Goal: Task Accomplishment & Management: Manage account settings

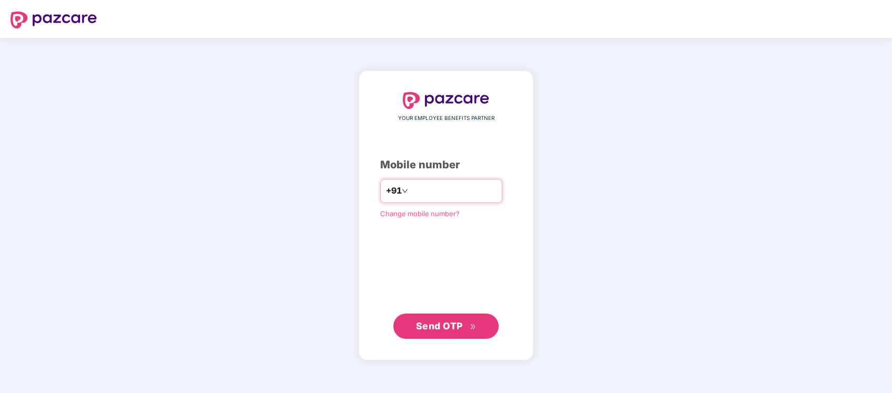
drag, startPoint x: 0, startPoint y: 0, endPoint x: 431, endPoint y: 184, distance: 468.4
click at [431, 184] on input "number" at bounding box center [453, 191] width 86 height 17
type input "**********"
click at [458, 324] on span "Send OTP" at bounding box center [439, 325] width 47 height 11
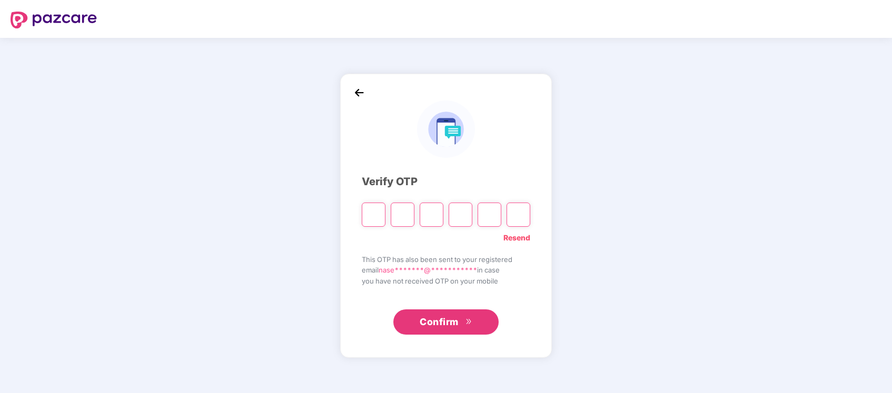
type input "*"
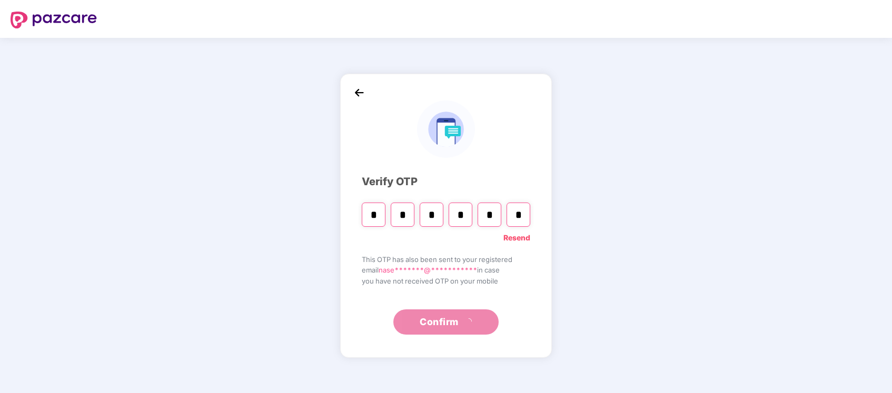
type input "*"
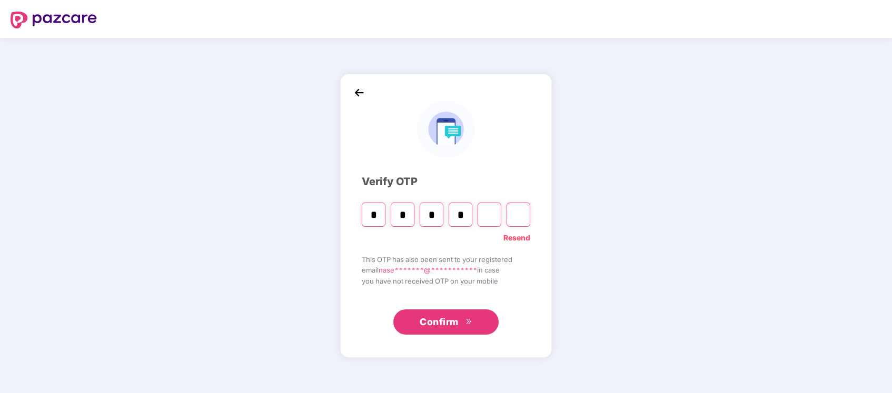
type input "*"
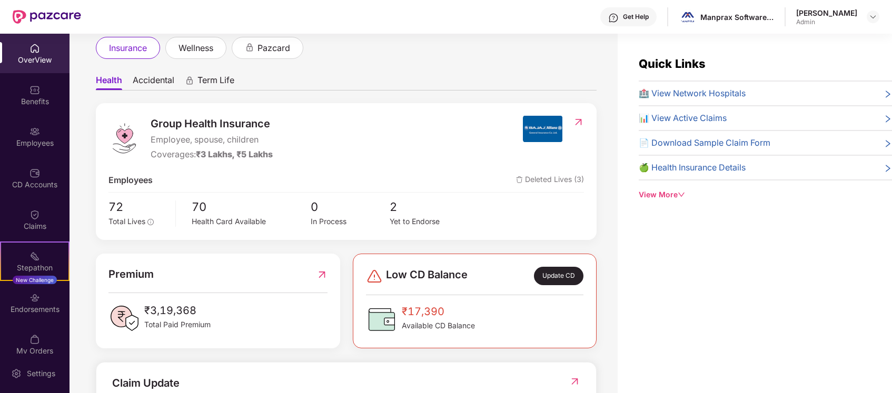
scroll to position [61, 0]
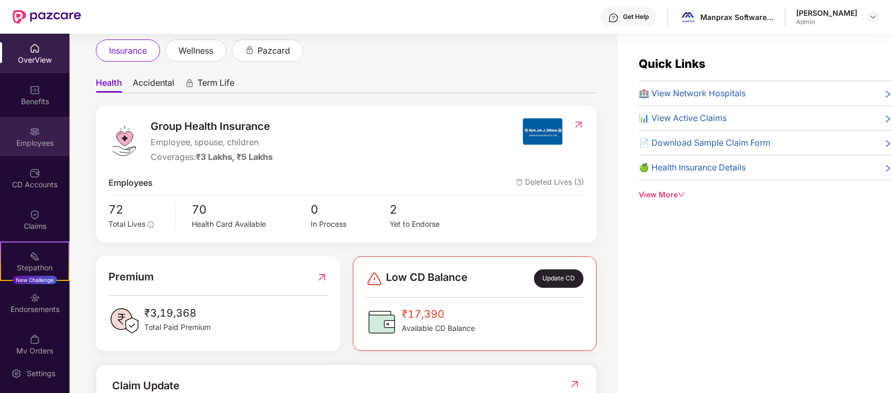
click at [37, 126] on img at bounding box center [34, 131] width 11 height 11
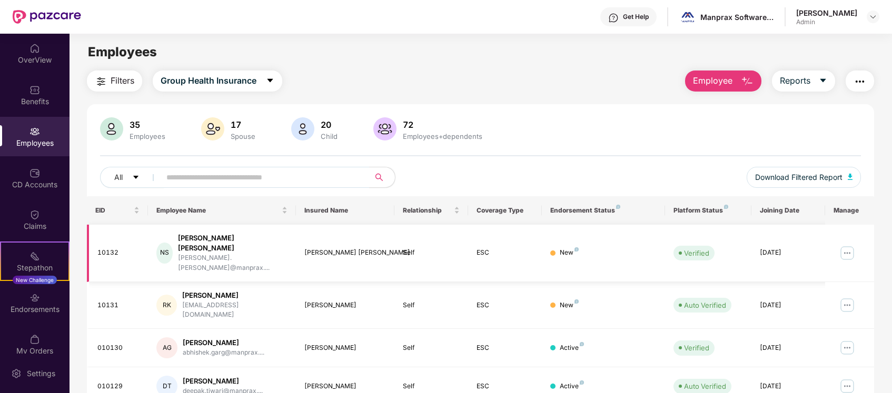
click at [848, 245] on img at bounding box center [847, 253] width 17 height 17
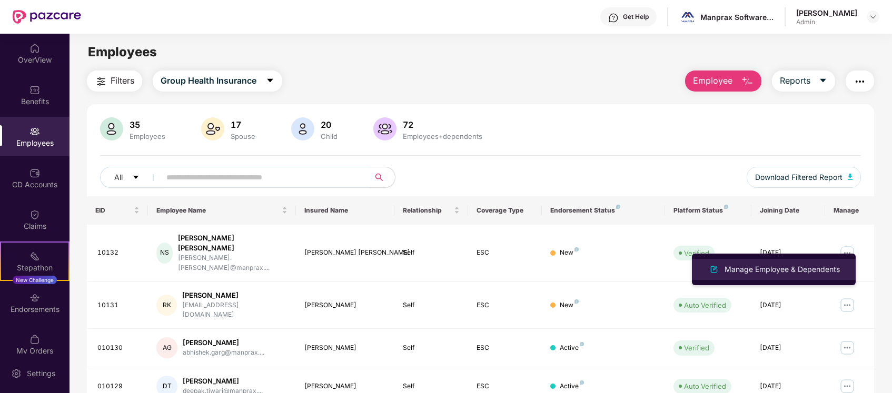
click at [792, 269] on div "Manage Employee & Dependents" at bounding box center [783, 270] width 120 height 12
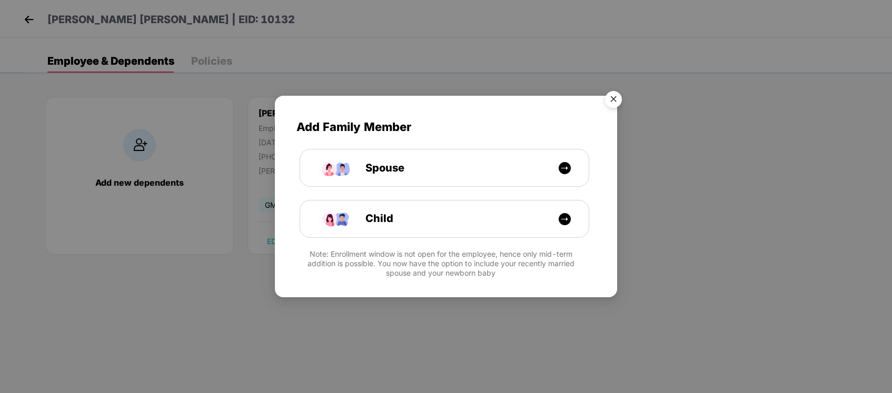
click at [613, 96] on img "Close" at bounding box center [613, 100] width 29 height 29
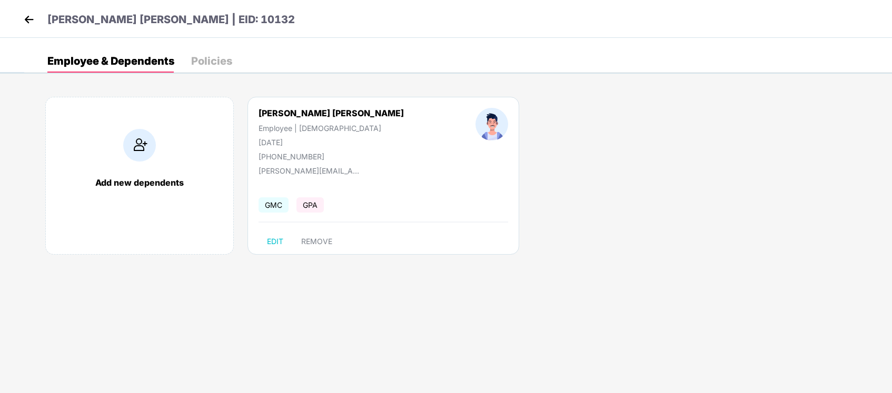
click at [28, 22] on img at bounding box center [29, 20] width 16 height 16
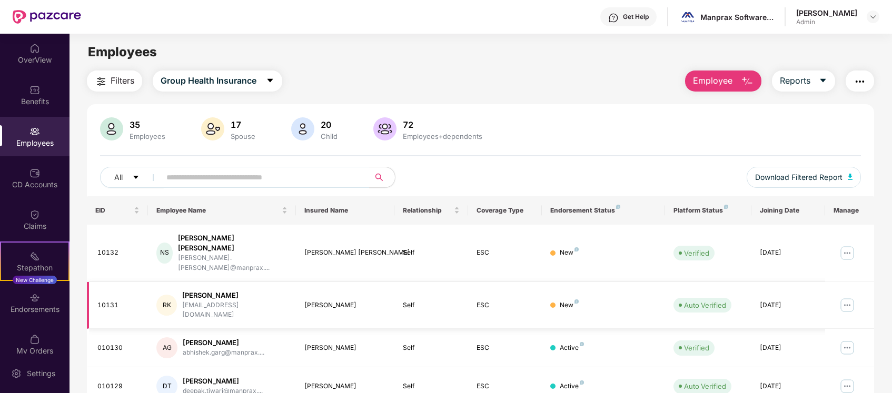
click at [849, 297] on img at bounding box center [847, 305] width 17 height 17
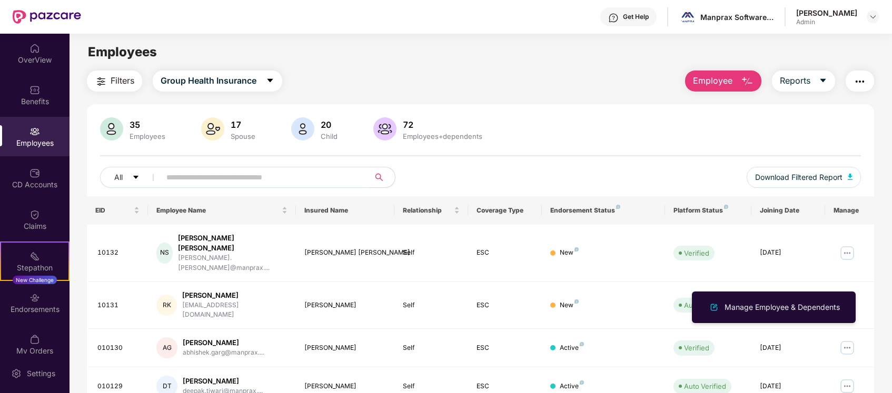
click at [803, 297] on ul "Manage Employee & Dependents" at bounding box center [774, 308] width 164 height 32
click at [794, 304] on div "Manage Employee & Dependents" at bounding box center [783, 308] width 120 height 12
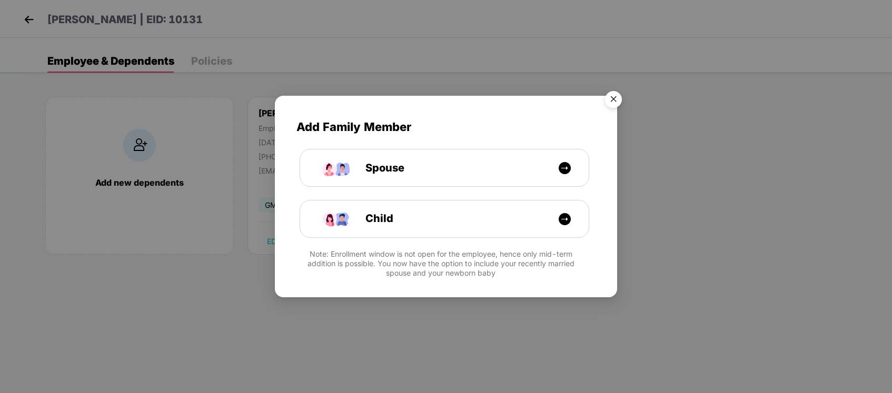
click at [609, 97] on img "Close" at bounding box center [613, 100] width 29 height 29
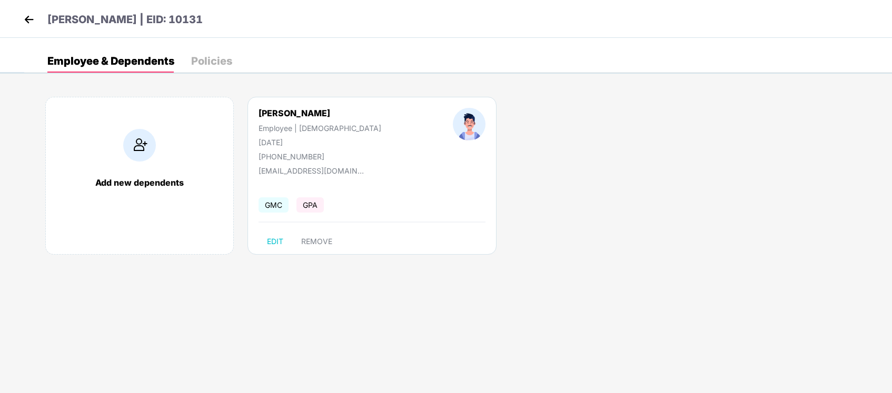
click at [210, 60] on div "Policies" at bounding box center [211, 61] width 41 height 11
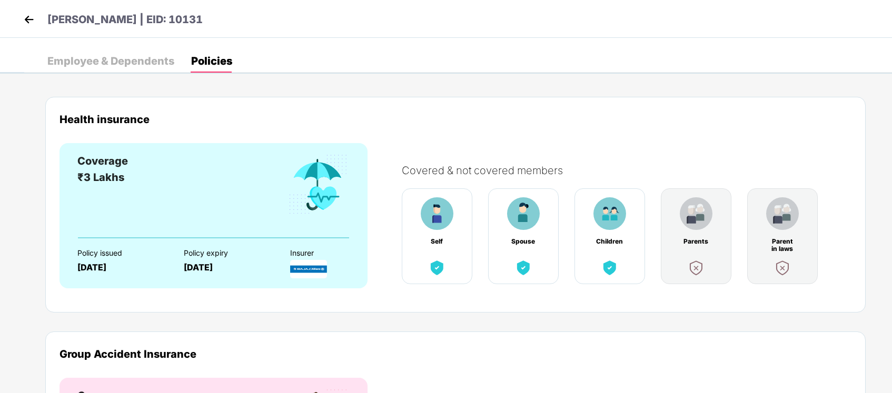
click at [117, 58] on div "Employee & Dependents" at bounding box center [110, 61] width 127 height 11
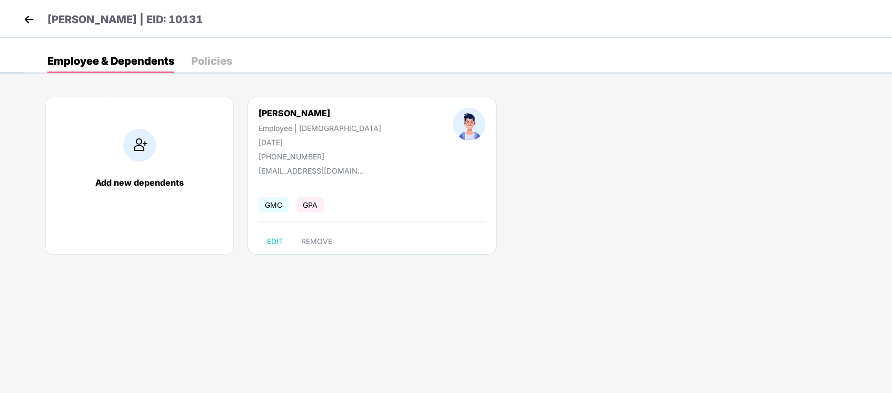
click at [19, 19] on div "[PERSON_NAME] | EID: 10131" at bounding box center [446, 19] width 892 height 38
click at [26, 19] on img at bounding box center [29, 20] width 16 height 16
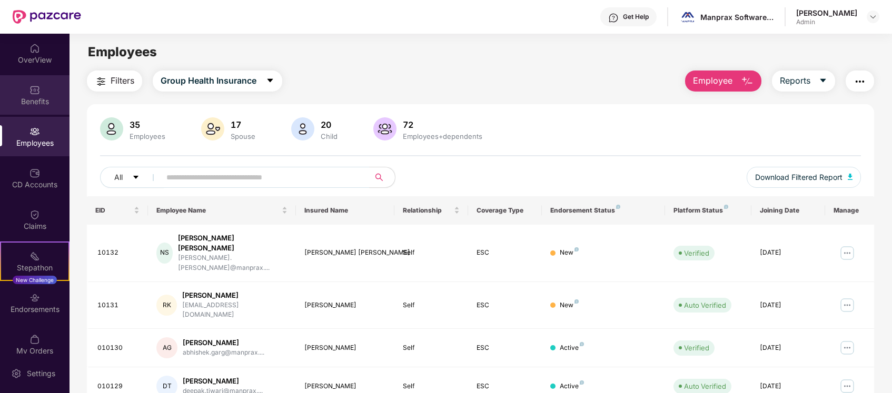
click at [34, 97] on div "Benefits" at bounding box center [35, 101] width 70 height 11
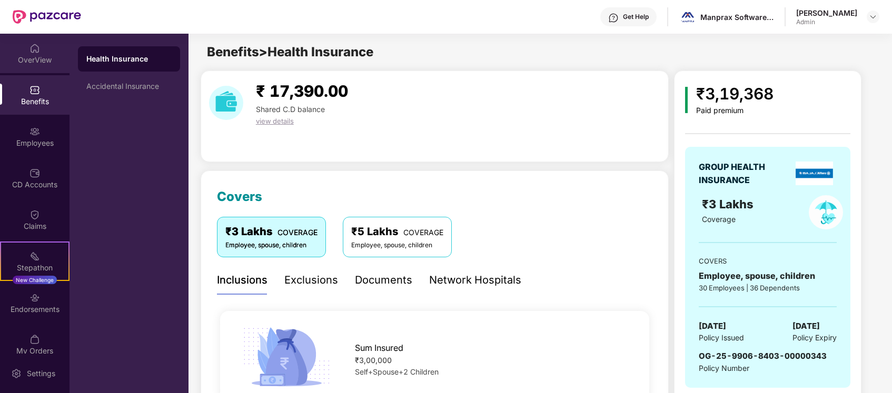
click at [43, 55] on div "OverView" at bounding box center [35, 60] width 70 height 11
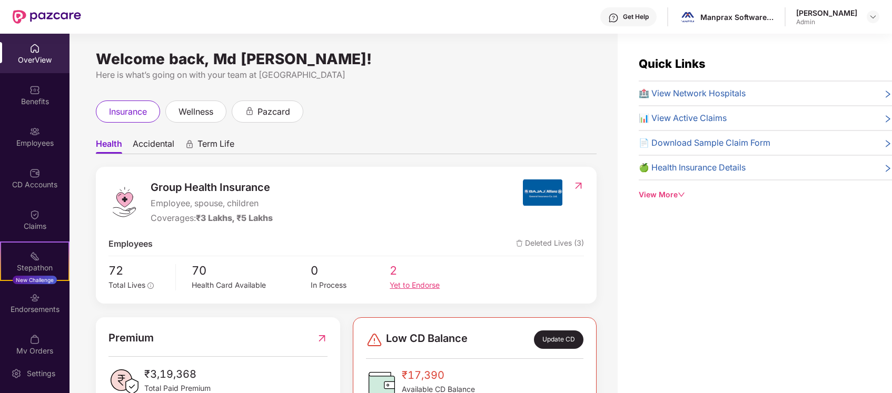
click at [425, 282] on div "Yet to Endorse" at bounding box center [430, 286] width 80 height 12
